Goal: Task Accomplishment & Management: Use online tool/utility

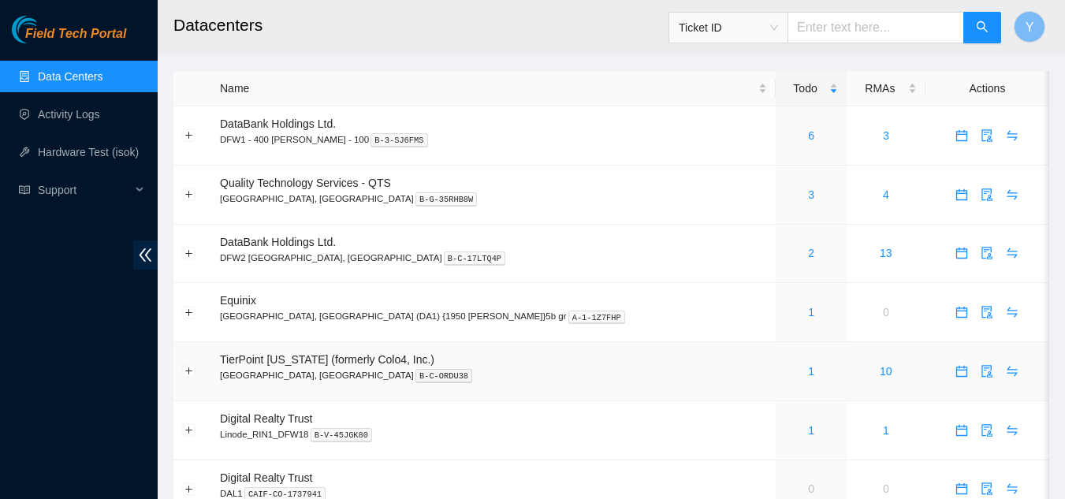
click at [785, 372] on div "1" at bounding box center [812, 371] width 54 height 17
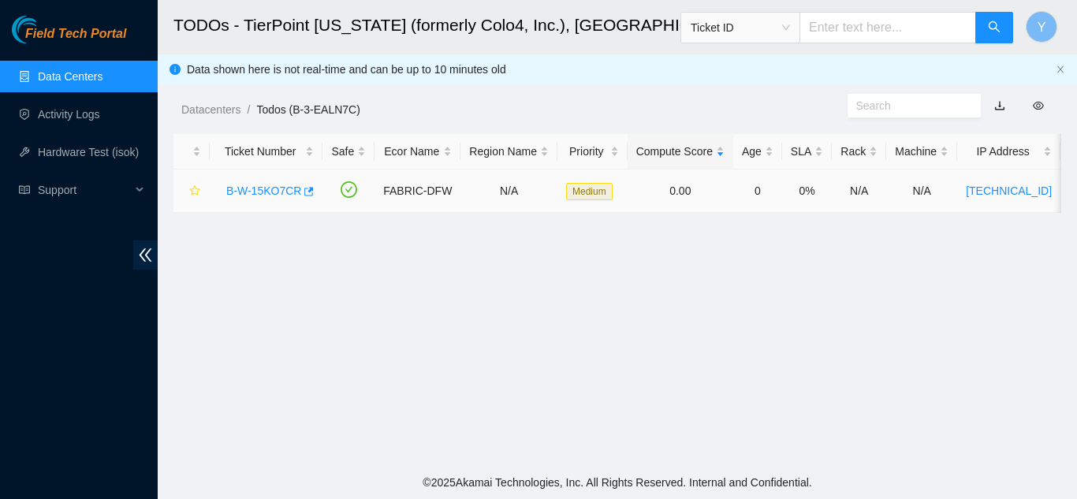
click at [266, 187] on link "B-W-15KO7CR" at bounding box center [263, 191] width 75 height 13
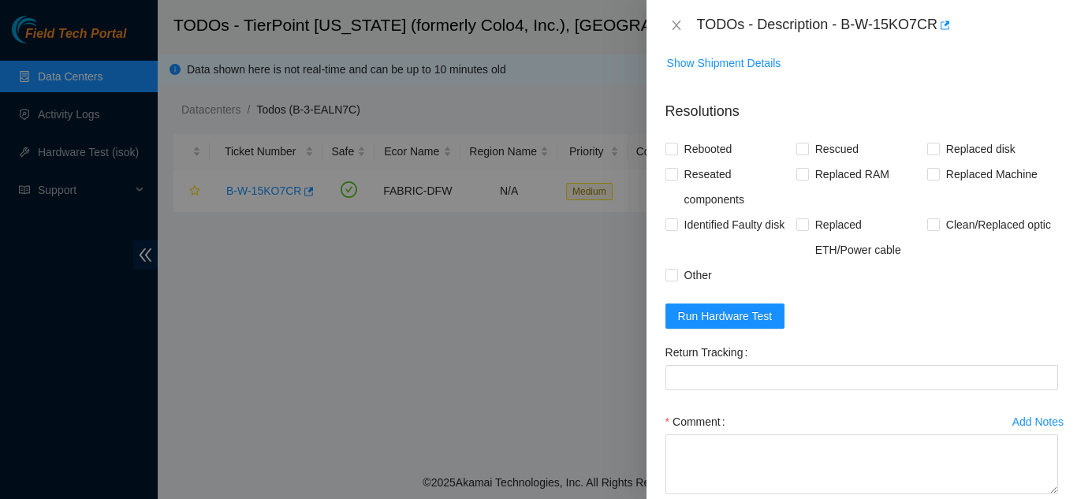
scroll to position [272, 0]
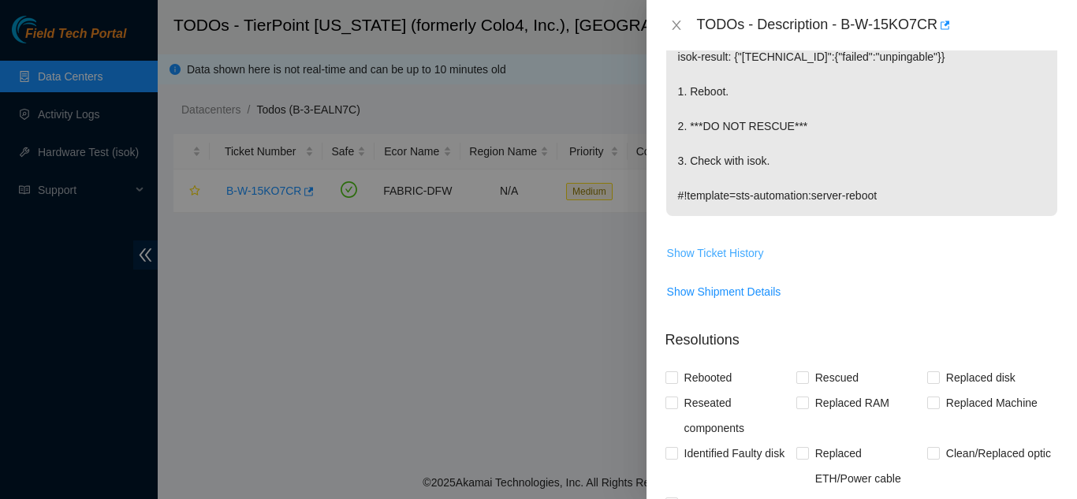
click at [732, 253] on span "Show Ticket History" at bounding box center [715, 252] width 97 height 17
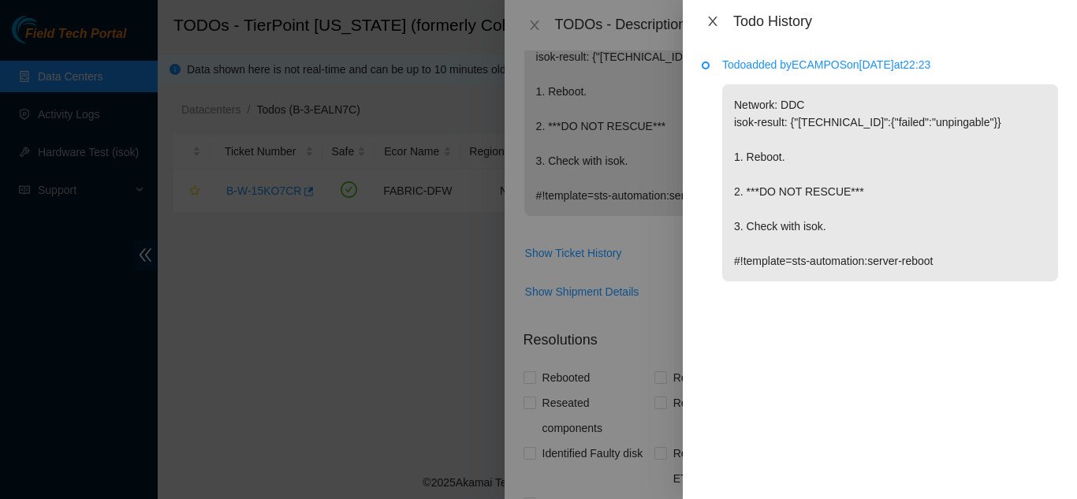
click at [715, 19] on icon "close" at bounding box center [712, 21] width 9 height 9
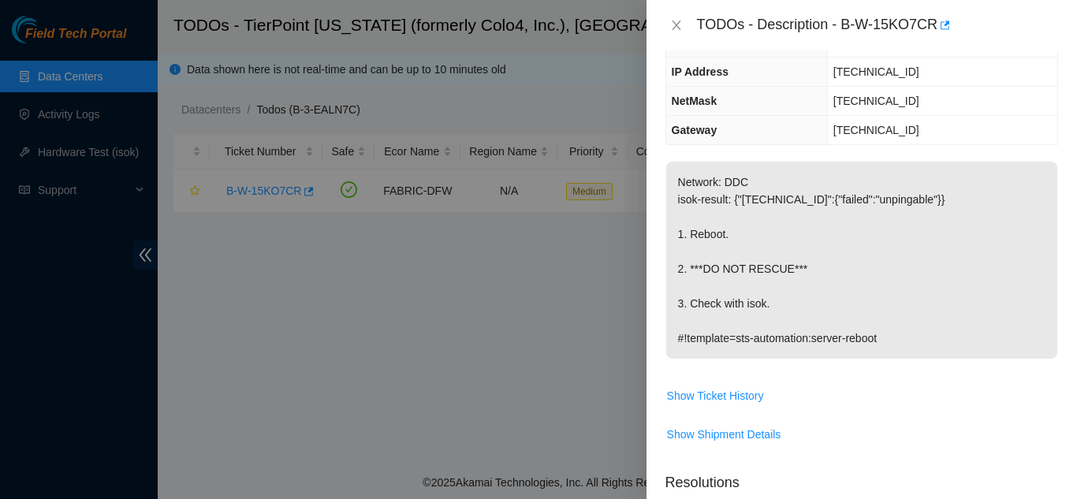
scroll to position [158, 0]
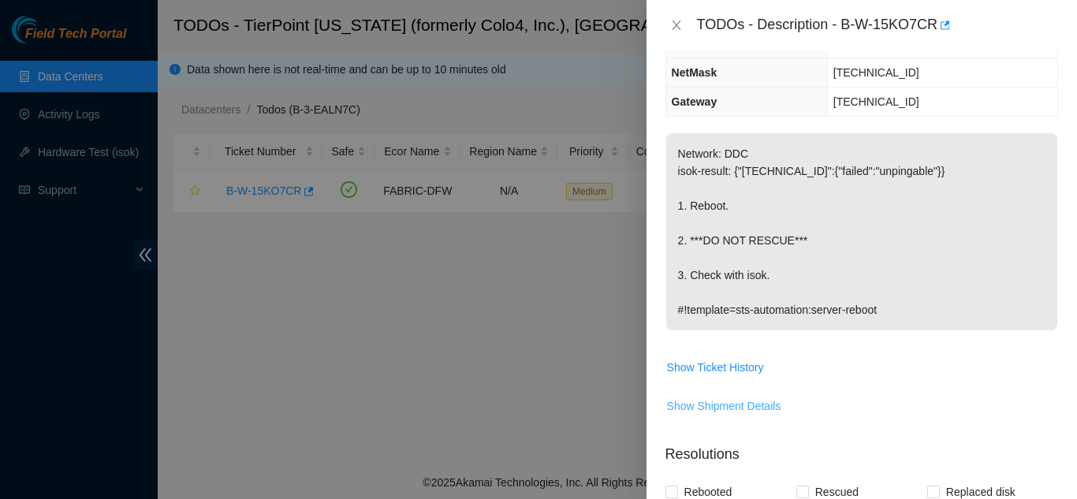
click at [729, 408] on span "Show Shipment Details" at bounding box center [724, 405] width 114 height 17
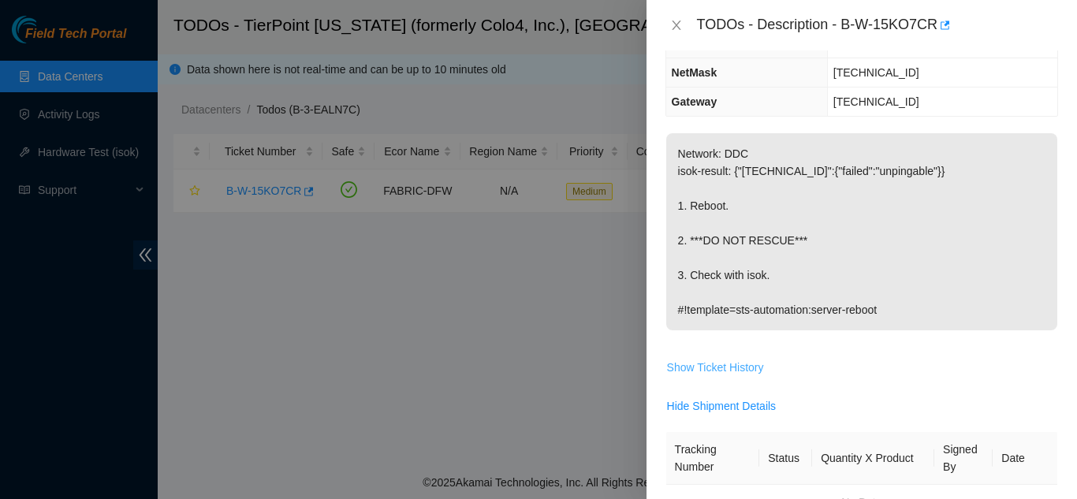
click at [729, 364] on span "Show Ticket History" at bounding box center [715, 367] width 97 height 17
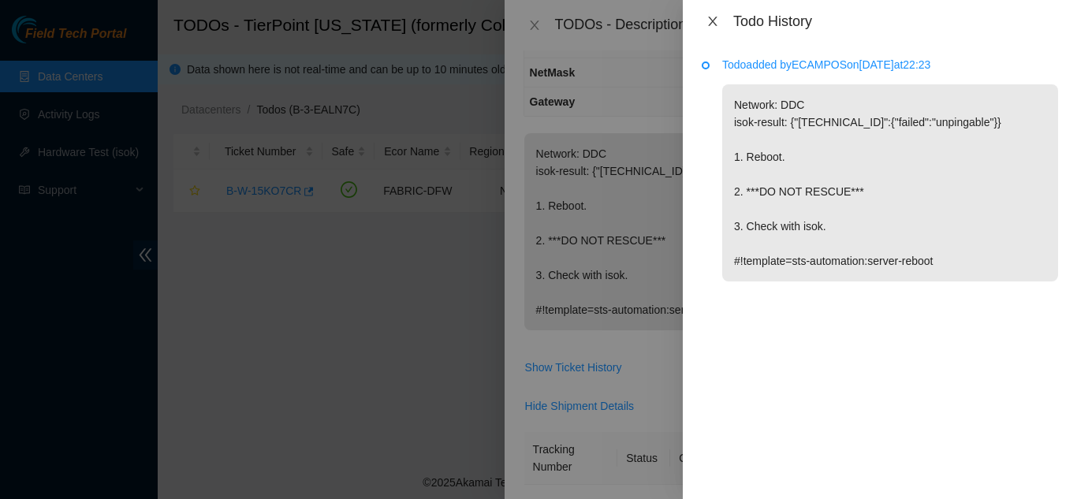
click at [716, 21] on icon "close" at bounding box center [713, 21] width 13 height 13
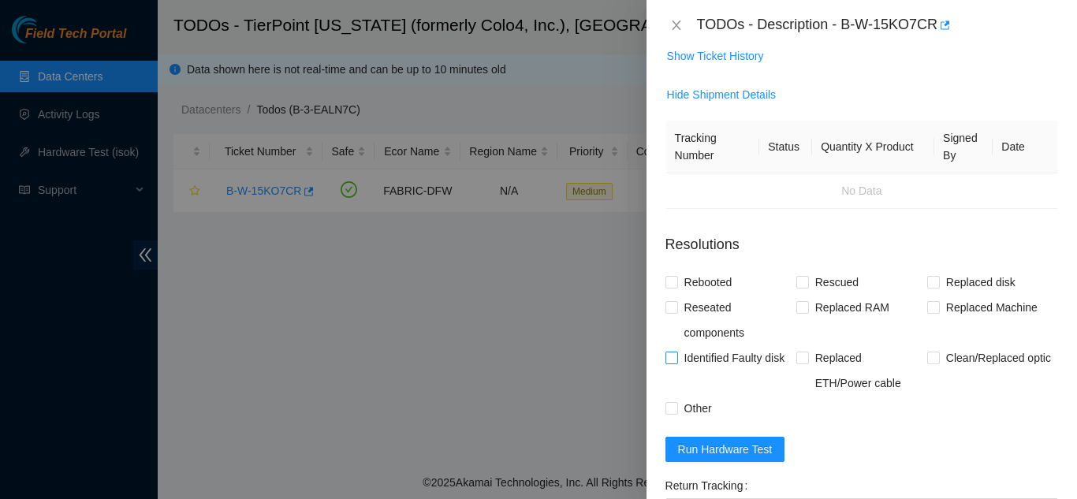
scroll to position [473, 0]
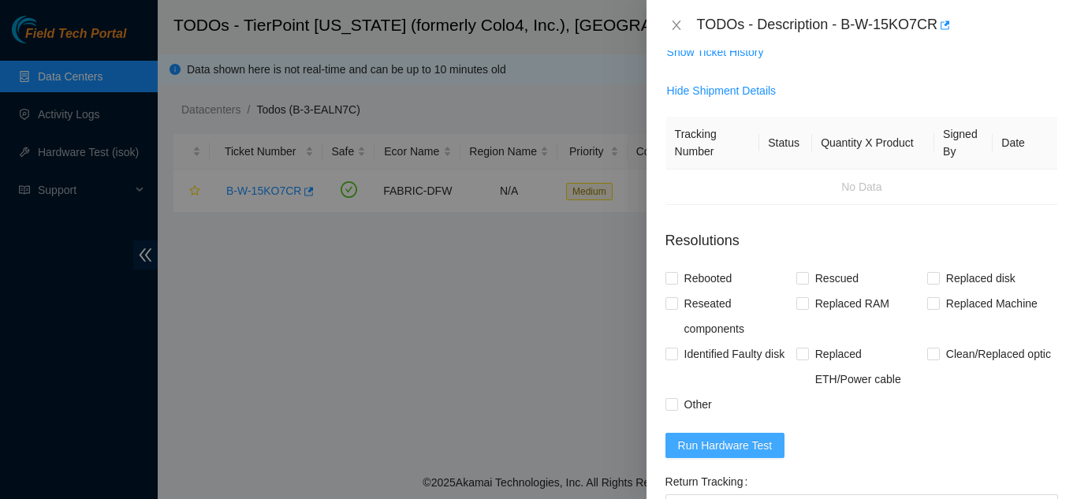
click at [741, 449] on span "Run Hardware Test" at bounding box center [725, 445] width 95 height 17
click at [738, 91] on span "Hide Shipment Details" at bounding box center [722, 90] width 110 height 17
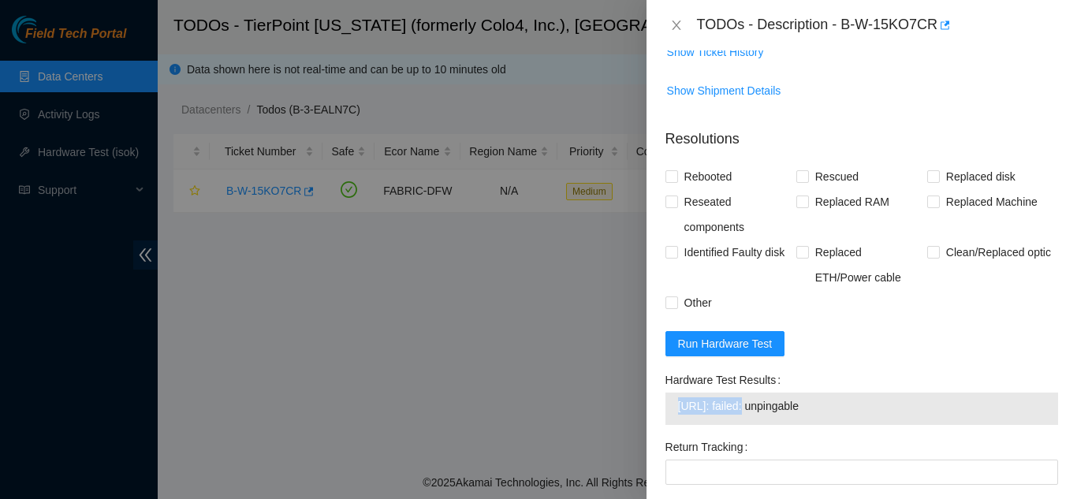
drag, startPoint x: 678, startPoint y: 405, endPoint x: 746, endPoint y: 404, distance: 67.8
click at [746, 404] on span "23.216.12.206: failed: unpingable" at bounding box center [861, 405] width 367 height 17
copy span "23.216.12.206:"
click at [678, 26] on icon "close" at bounding box center [676, 25] width 13 height 13
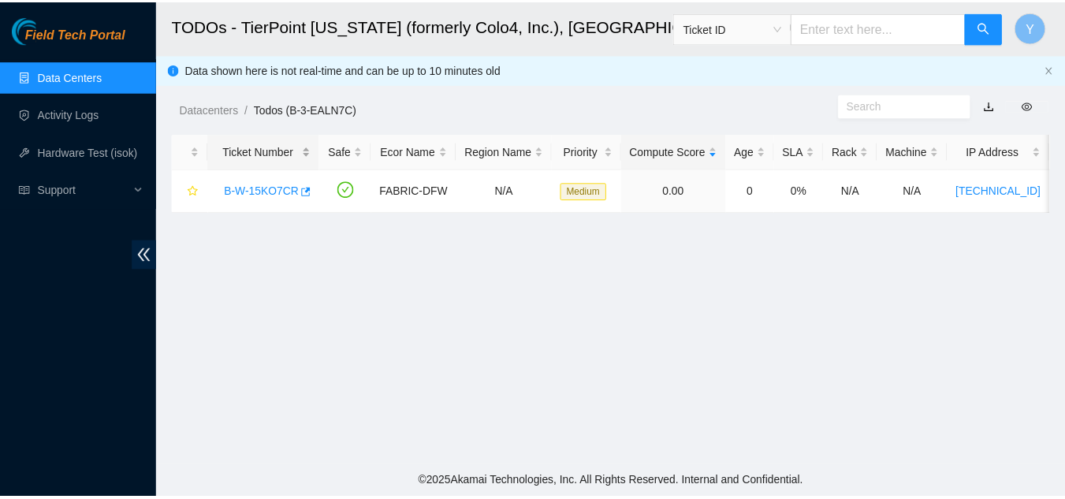
scroll to position [352, 0]
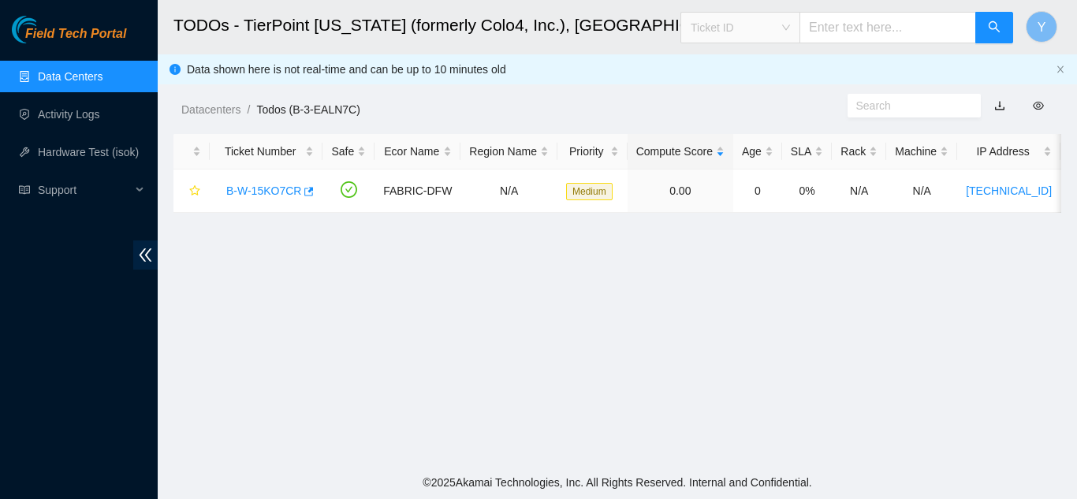
click at [790, 30] on span "Ticket ID" at bounding box center [740, 28] width 99 height 24
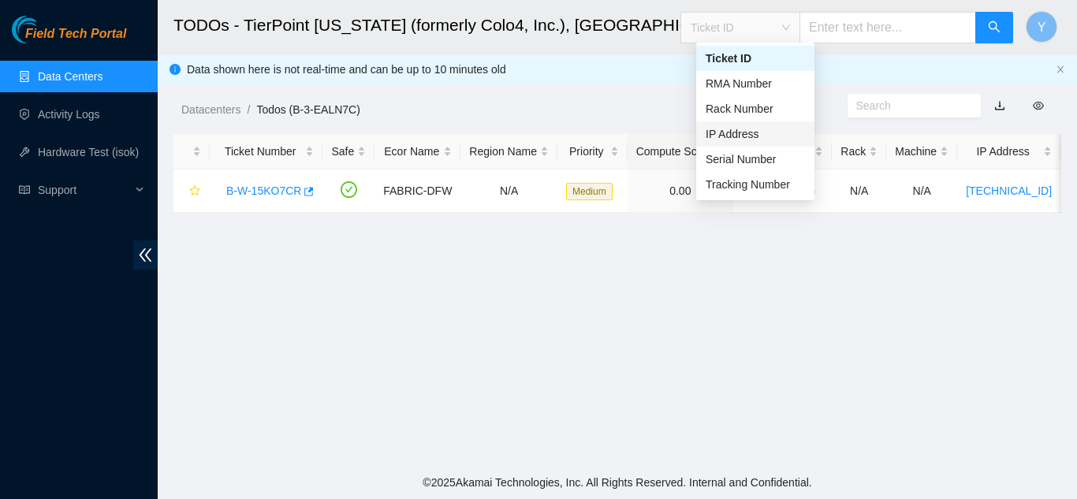
click at [755, 136] on div "IP Address" at bounding box center [755, 133] width 99 height 17
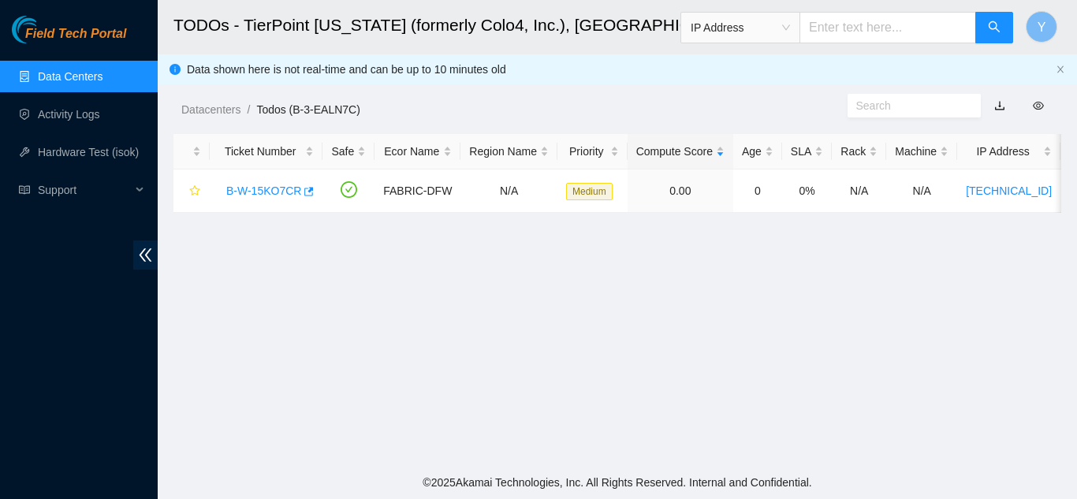
click at [853, 27] on input "text" at bounding box center [888, 28] width 177 height 32
paste input "23.216.12.206:"
type input "23.216.12.206"
click at [991, 25] on icon "search" at bounding box center [994, 27] width 13 height 13
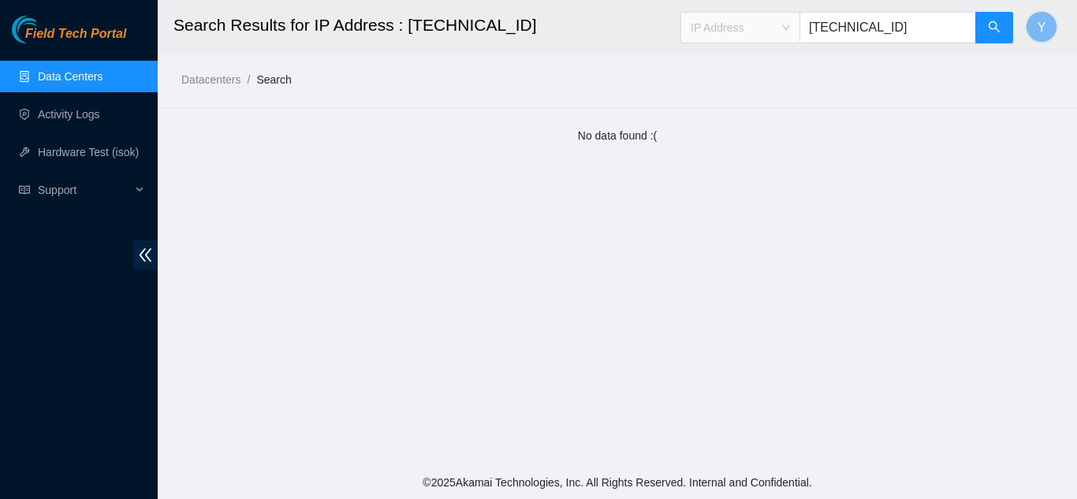
click at [790, 25] on span "IP Address" at bounding box center [740, 28] width 99 height 24
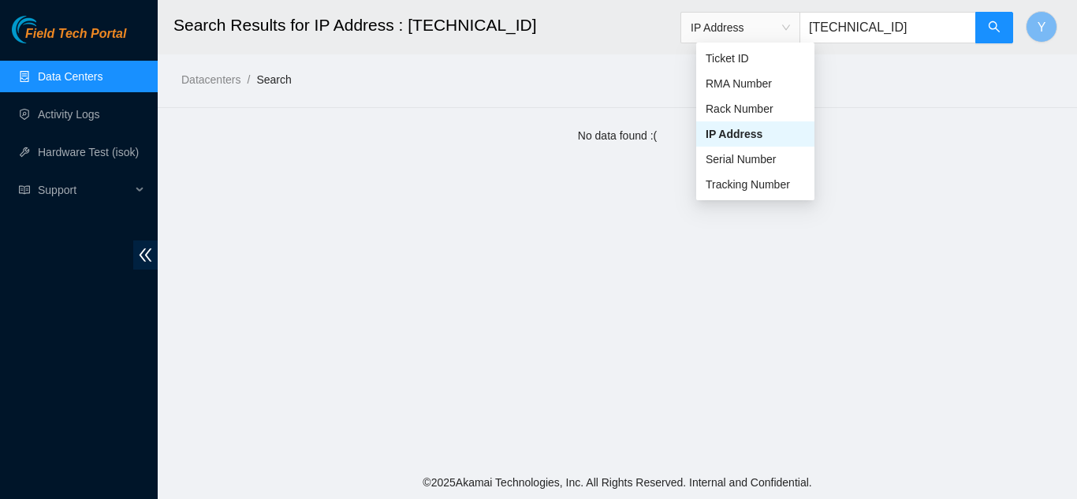
click at [71, 76] on link "Data Centers" at bounding box center [70, 76] width 65 height 13
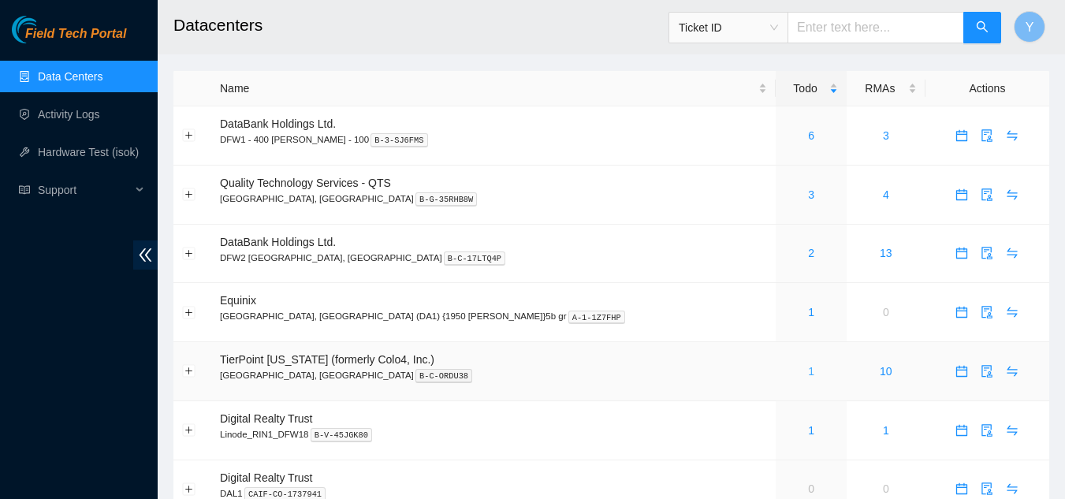
click at [808, 367] on link "1" at bounding box center [811, 371] width 6 height 13
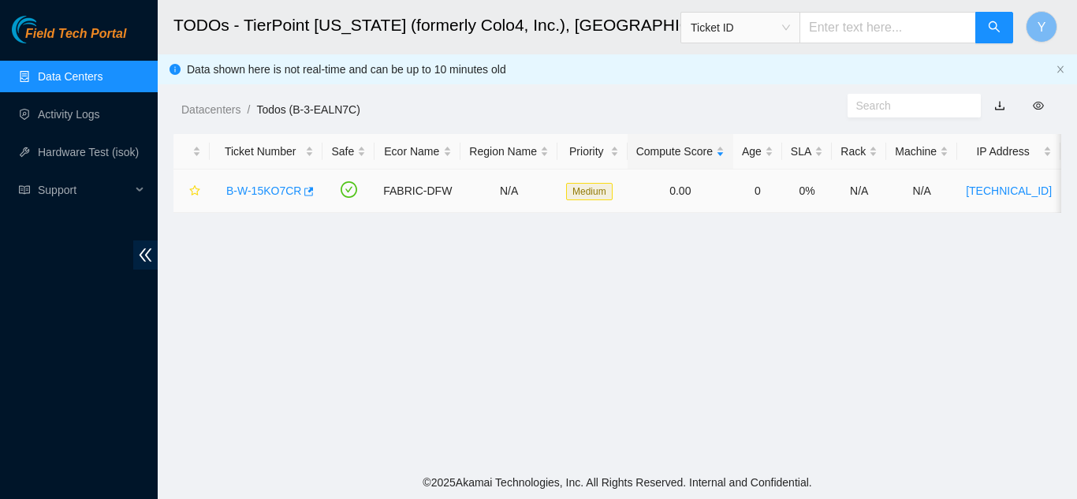
click at [283, 191] on link "B-W-15KO7CR" at bounding box center [263, 191] width 75 height 13
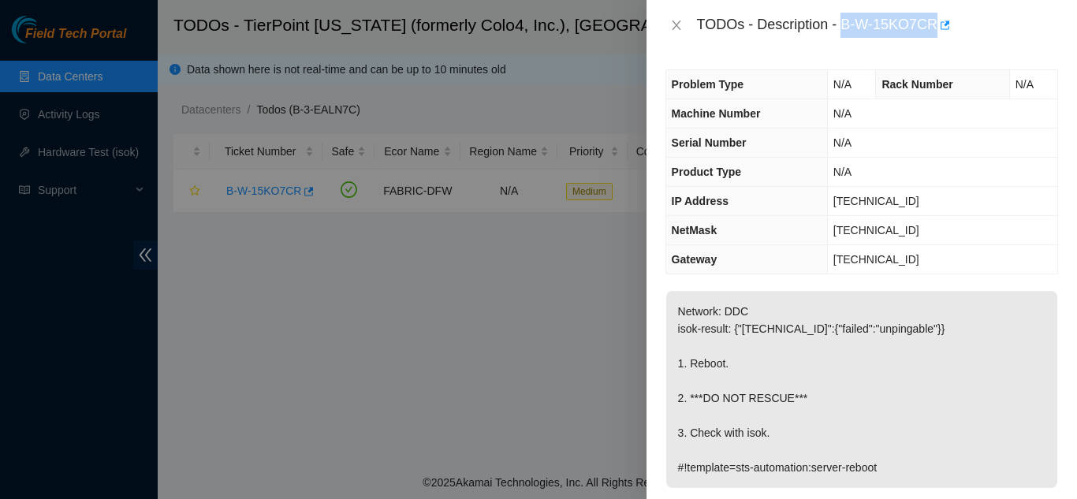
drag, startPoint x: 843, startPoint y: 27, endPoint x: 934, endPoint y: 37, distance: 91.3
click at [934, 37] on div "TODOs - Description - B-W-15KO7CR" at bounding box center [877, 25] width 361 height 25
copy div "B-W-15KO7CR"
click at [681, 28] on icon "close" at bounding box center [676, 25] width 13 height 13
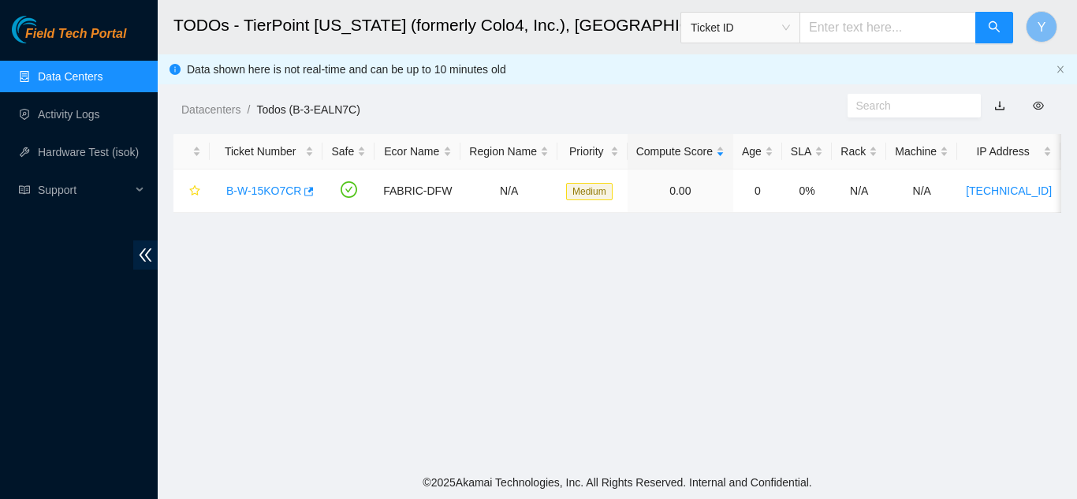
click at [834, 29] on input "text" at bounding box center [888, 28] width 177 height 32
paste input "B-W-15KO7CR"
type input "B-W-15KO7CR"
click at [989, 28] on icon "search" at bounding box center [994, 27] width 13 height 13
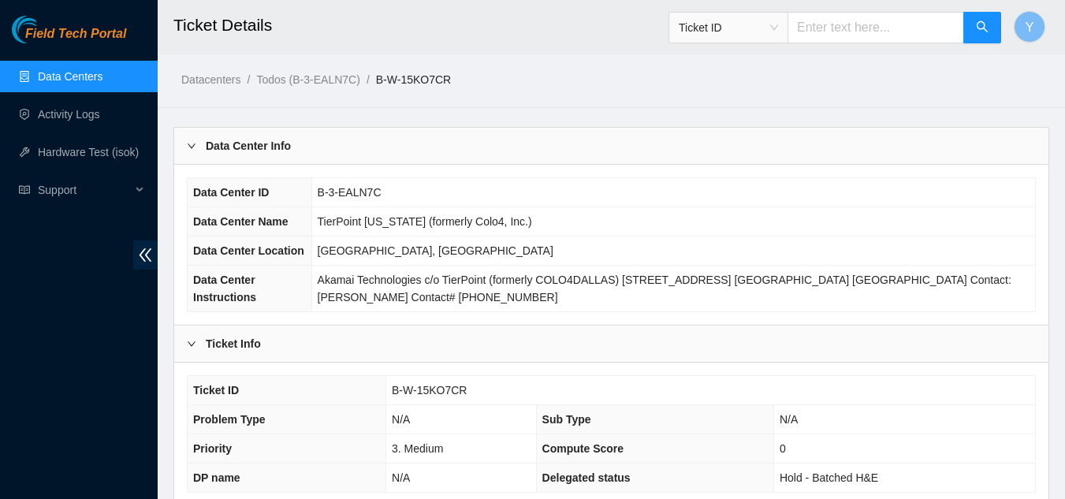
click at [103, 76] on link "Data Centers" at bounding box center [70, 76] width 65 height 13
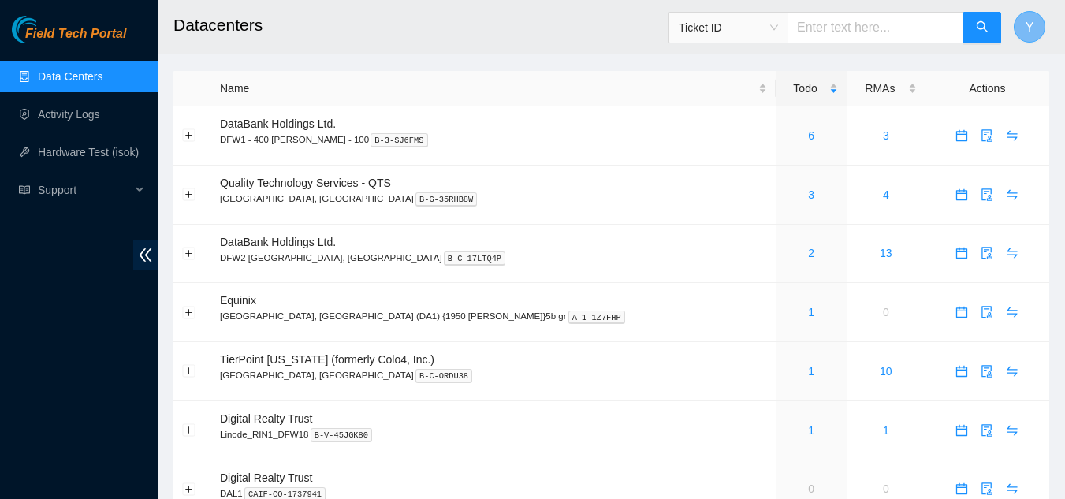
click at [1025, 30] on button "Y" at bounding box center [1030, 27] width 32 height 32
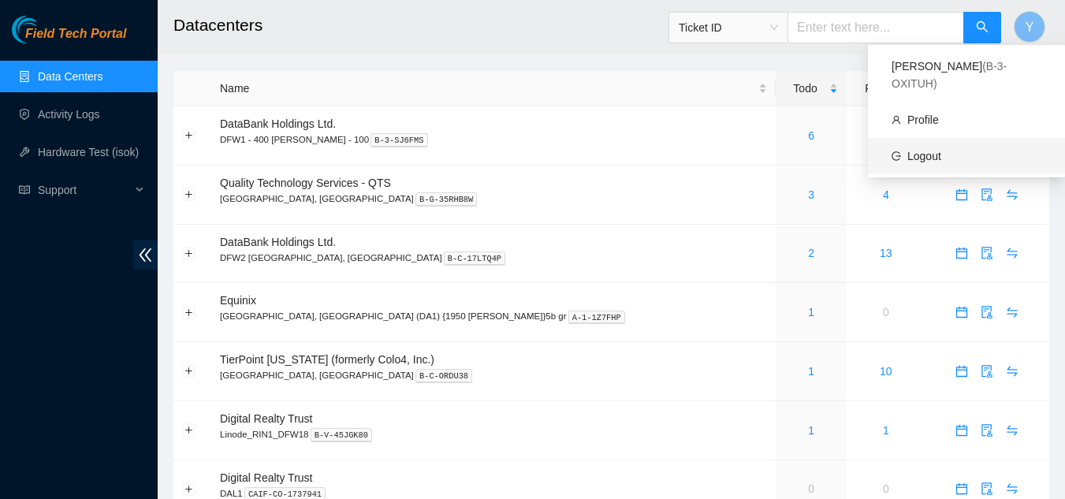
click at [940, 150] on link "Logout" at bounding box center [925, 156] width 34 height 13
